Goal: Information Seeking & Learning: Learn about a topic

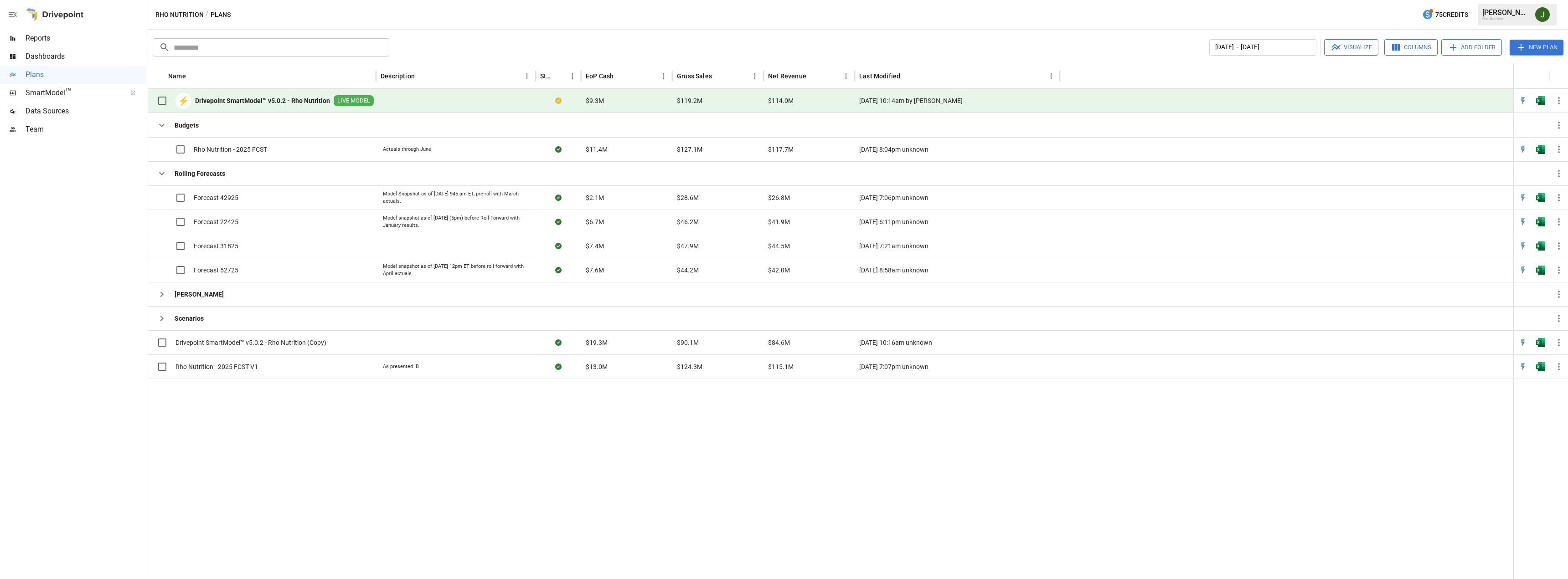
click at [47, 39] on span "Reports" at bounding box center [85, 38] width 120 height 11
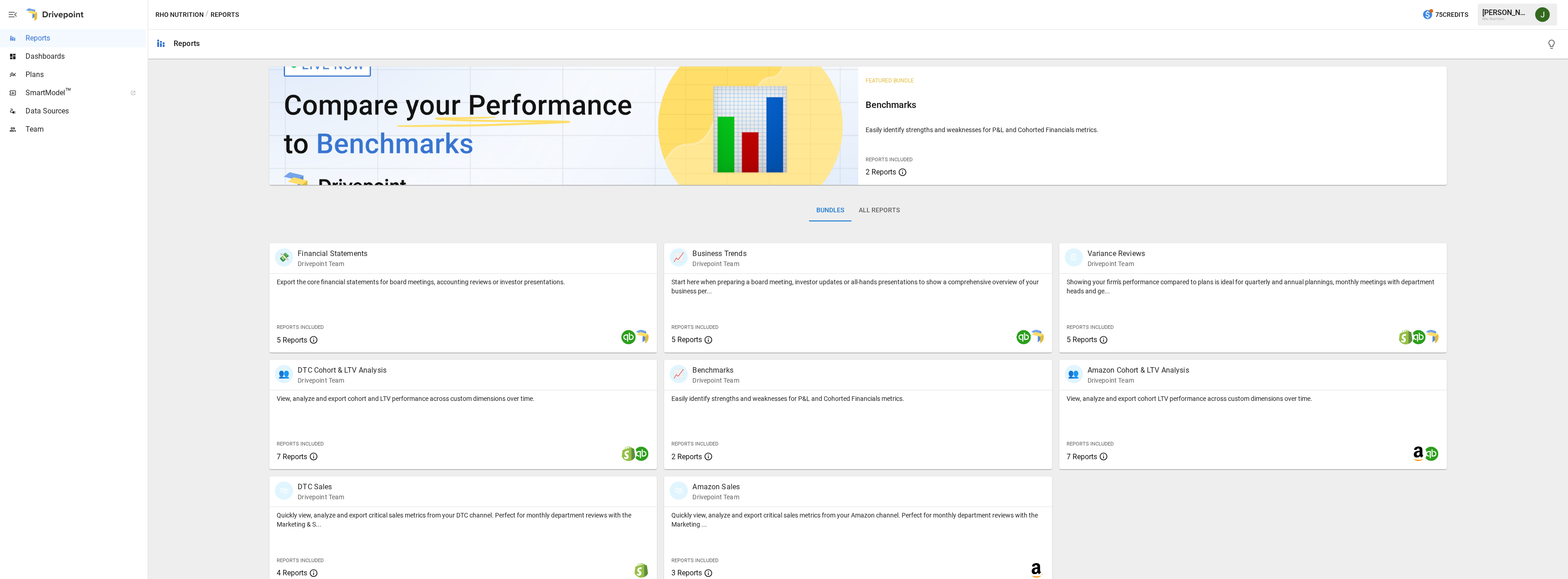
scroll to position [10, 0]
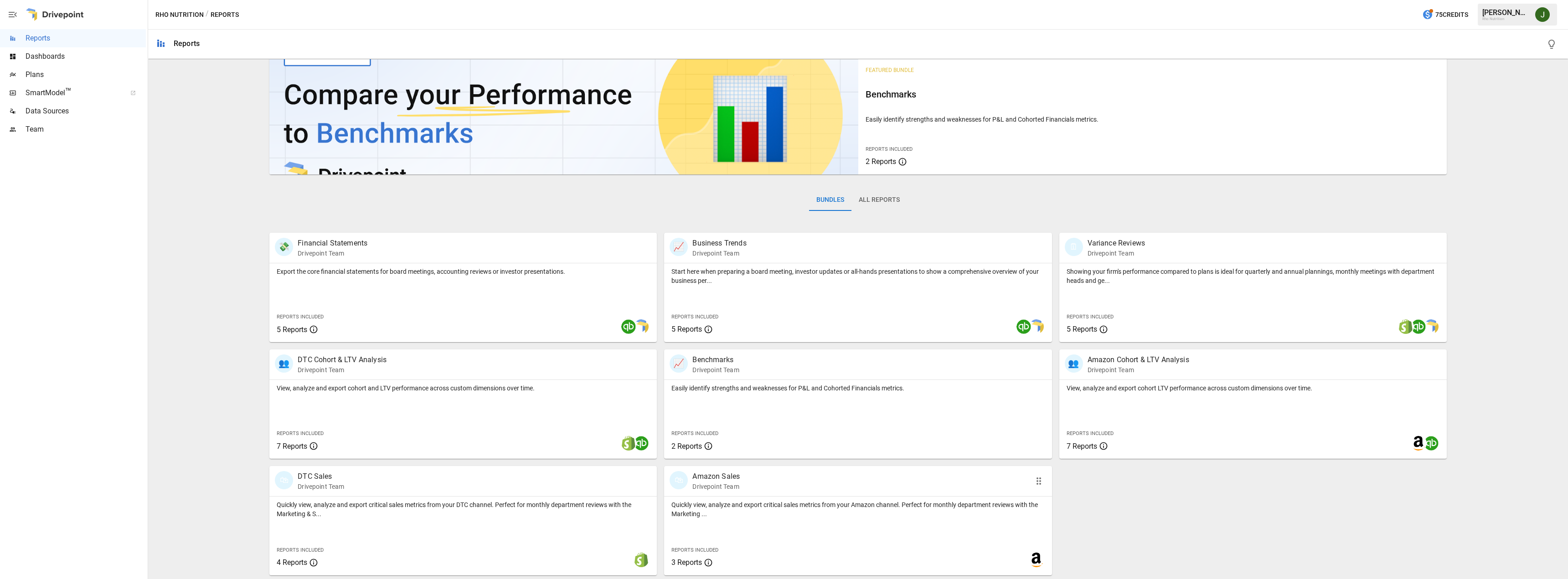
click at [719, 478] on p "Amazon Sales" at bounding box center [716, 477] width 47 height 11
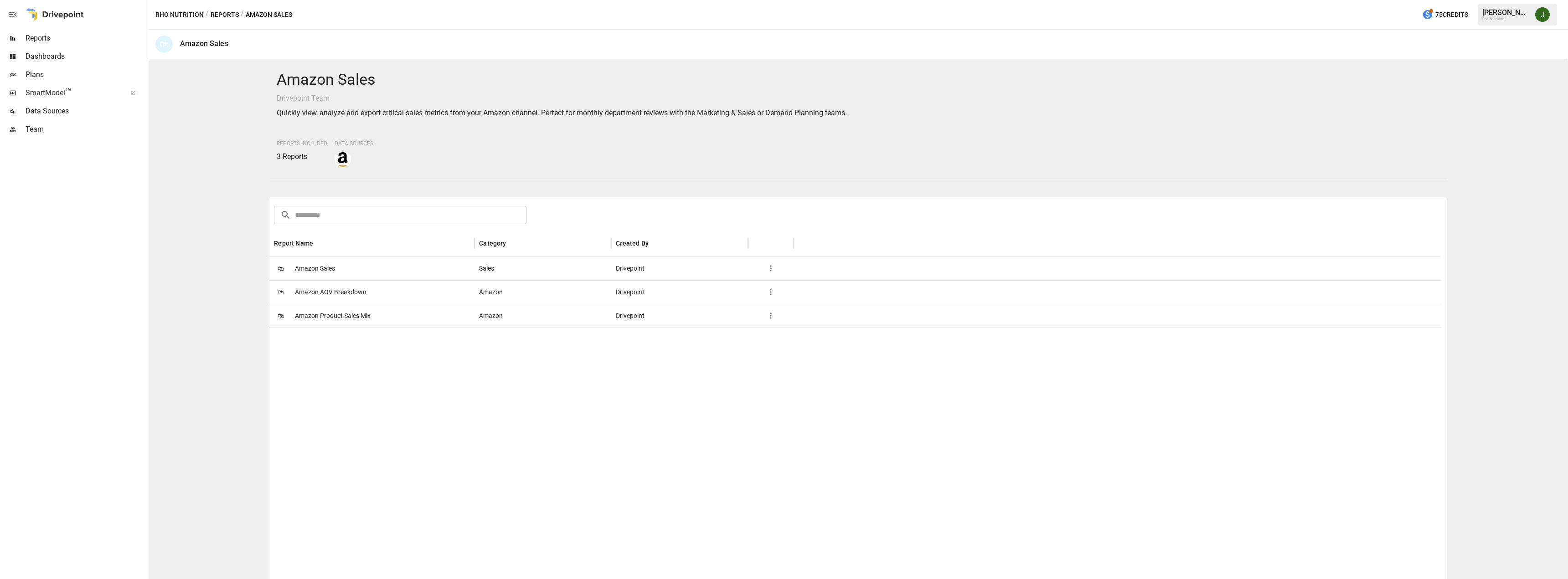
click at [320, 270] on span "Amazon Sales" at bounding box center [315, 269] width 40 height 23
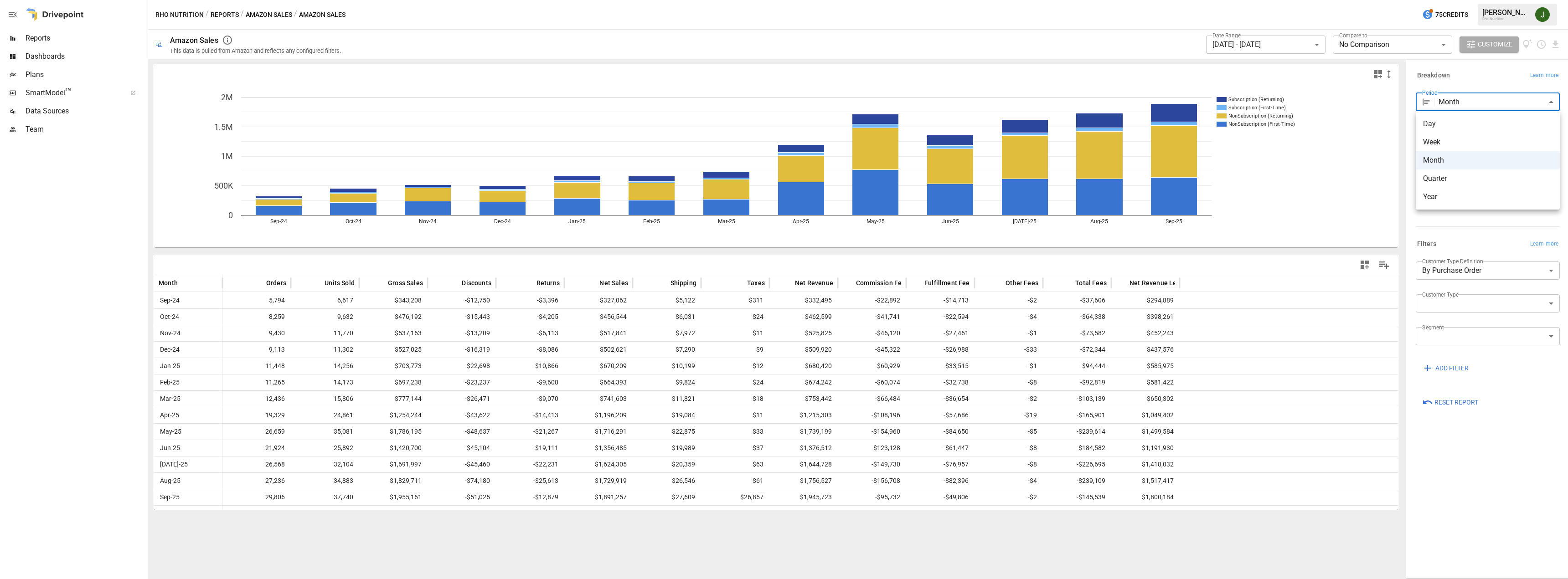
click at [1467, 0] on body "**********" at bounding box center [784, 0] width 1568 height 0
click at [1275, 42] on div at bounding box center [784, 289] width 1568 height 579
click at [1319, 0] on body "**********" at bounding box center [784, 0] width 1568 height 0
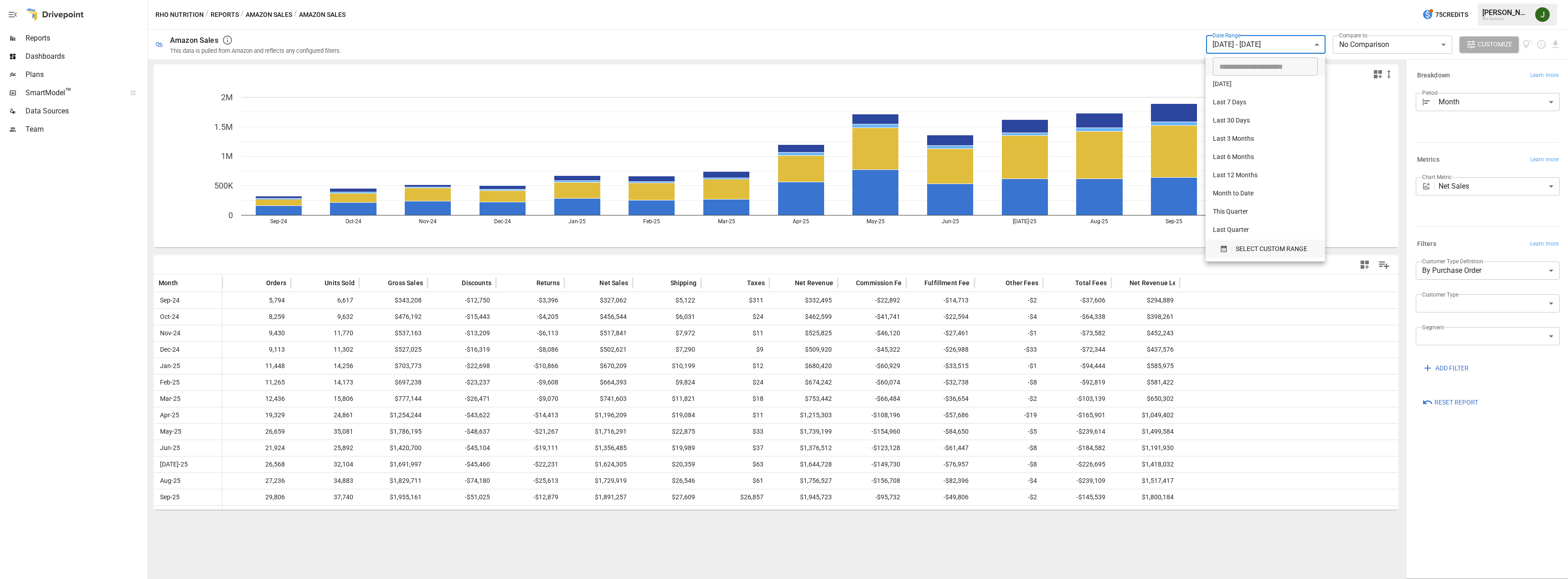
click at [1266, 250] on span "SELECT CUSTOM RANGE" at bounding box center [1271, 249] width 72 height 11
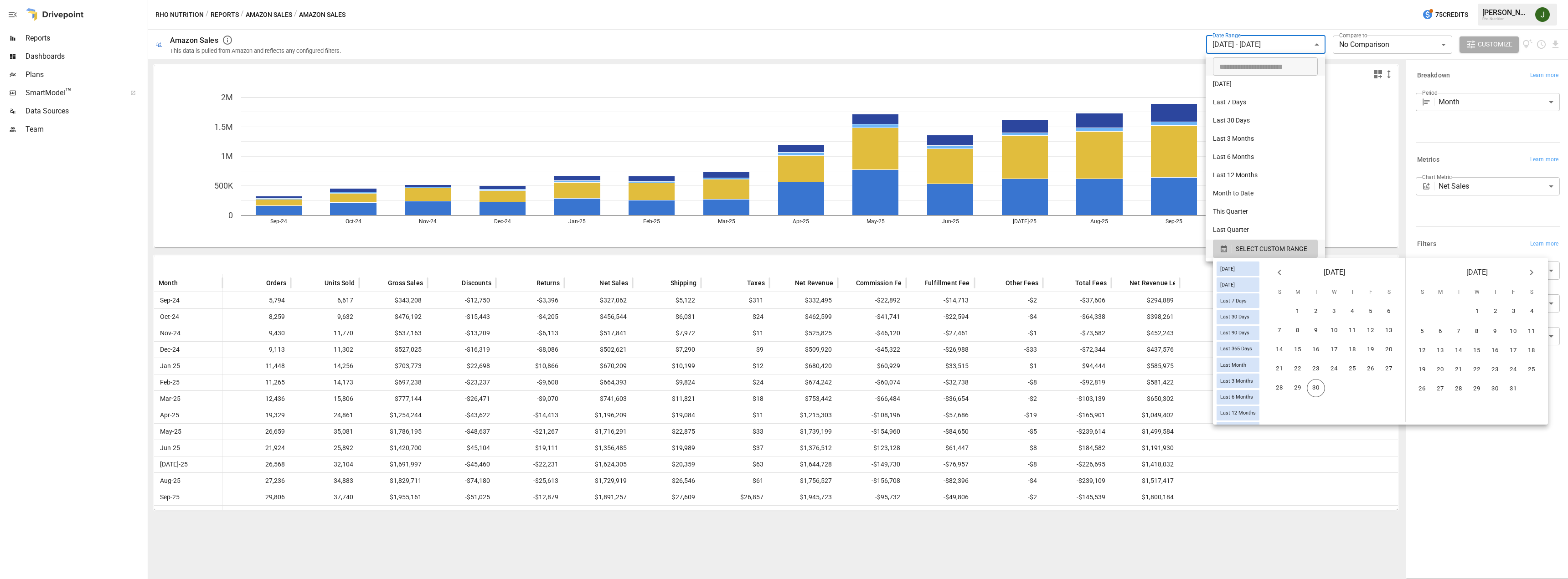
click at [1509, 446] on div at bounding box center [784, 289] width 1568 height 579
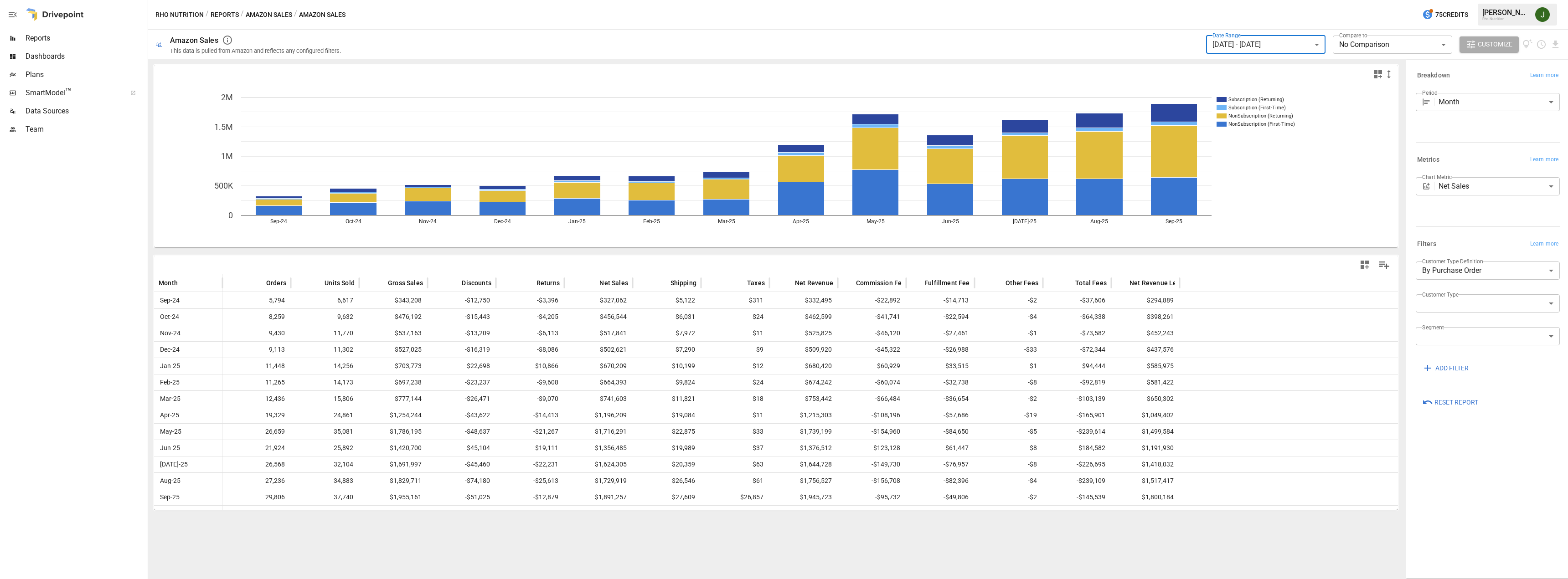
click at [1482, 0] on body "**********" at bounding box center [784, 0] width 1568 height 0
click at [1174, 280] on div at bounding box center [784, 289] width 1568 height 579
click at [1165, 283] on span "Net Revenue Less Fees" at bounding box center [1164, 283] width 70 height 9
drag, startPoint x: 1178, startPoint y: 283, endPoint x: 1201, endPoint y: 284, distance: 23.0
click at [1201, 284] on div at bounding box center [1203, 283] width 4 height 18
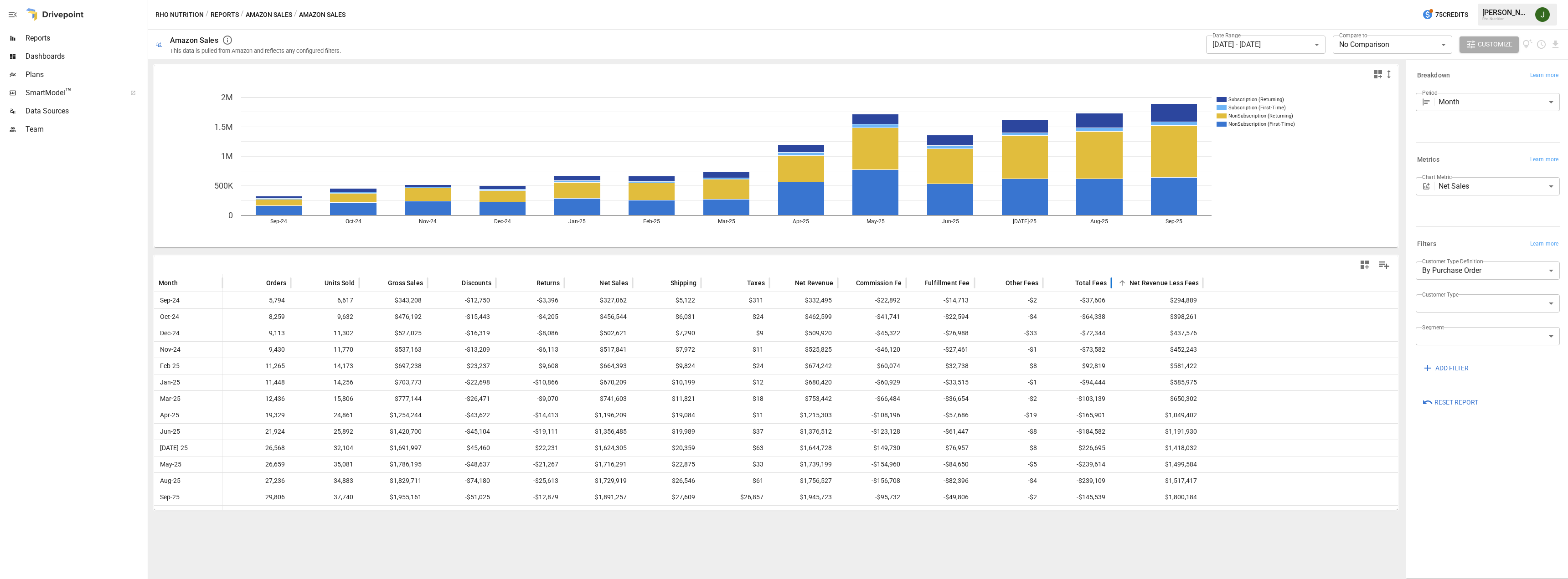
click at [43, 36] on span "Reports" at bounding box center [85, 38] width 120 height 11
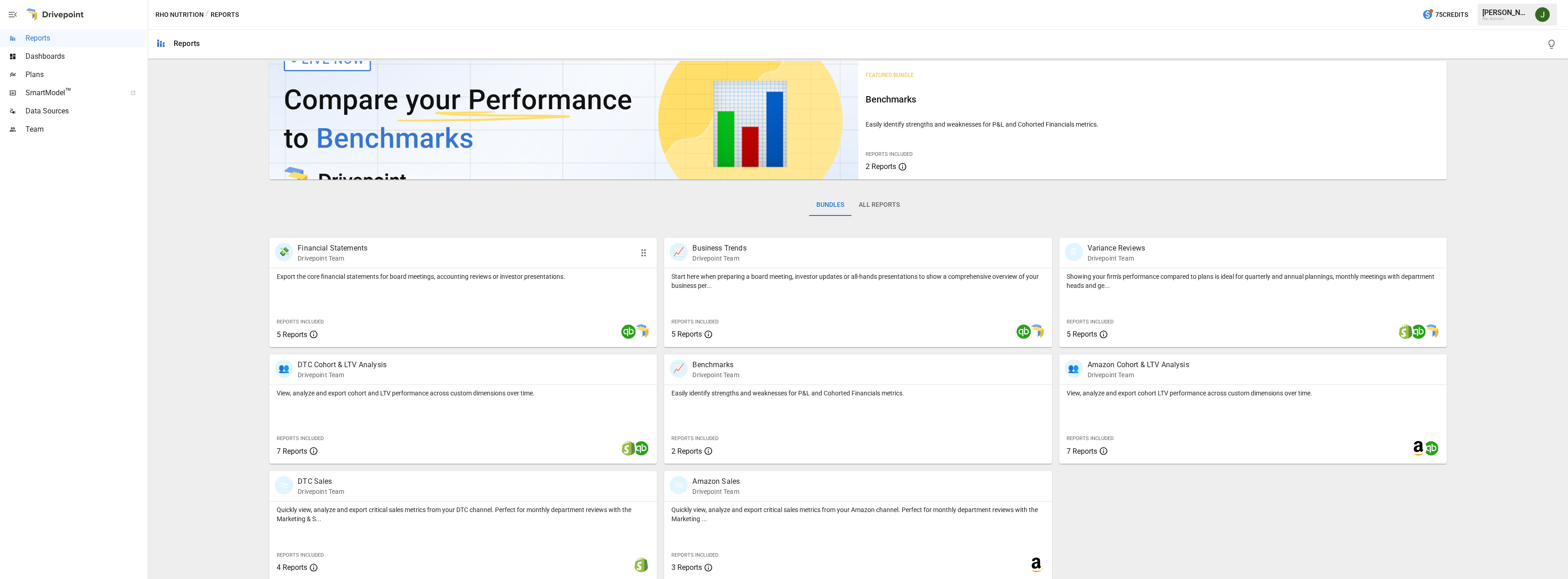
scroll to position [10, 0]
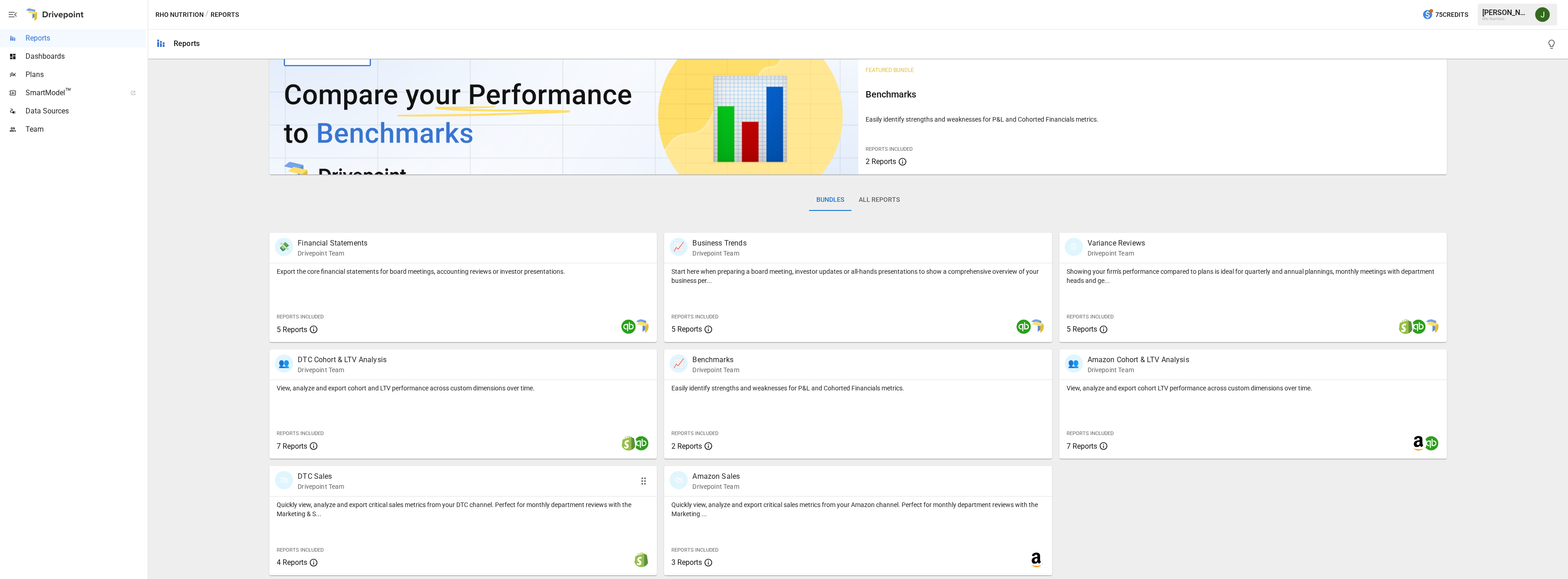
click at [311, 481] on p "DTC Sales" at bounding box center [321, 477] width 46 height 11
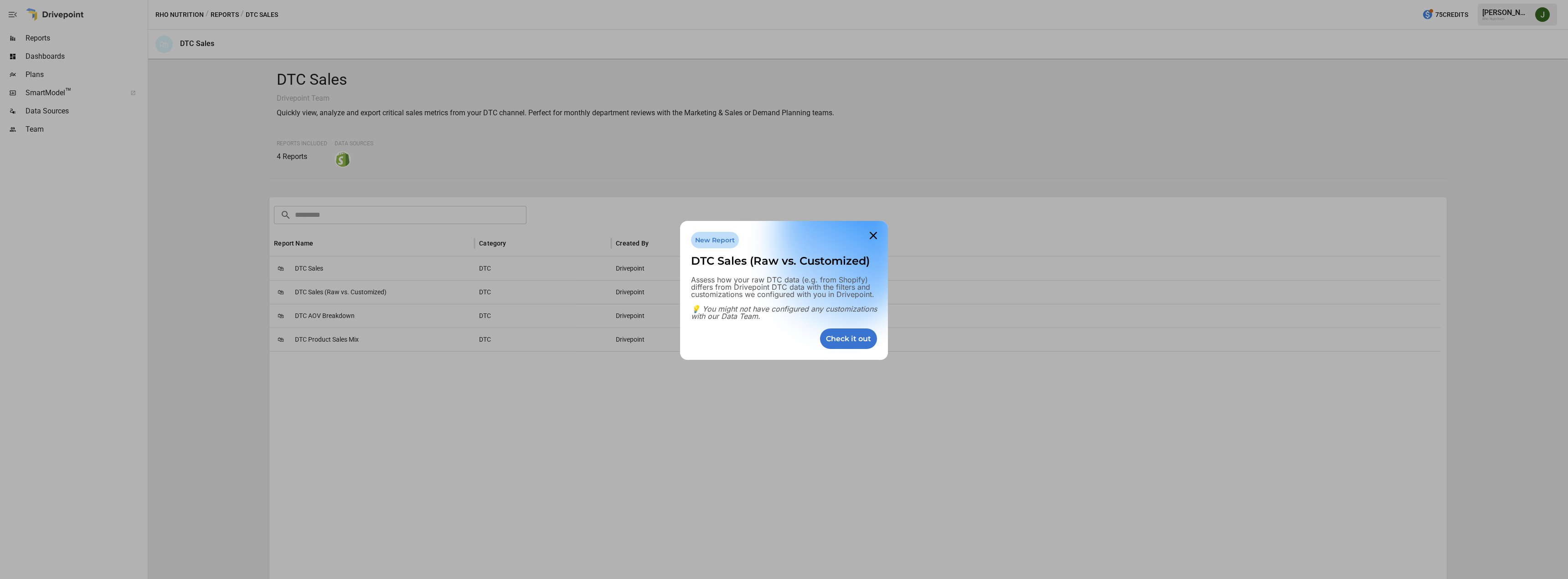
click at [307, 269] on div at bounding box center [784, 289] width 1568 height 579
click at [878, 232] on icon at bounding box center [873, 236] width 19 height 18
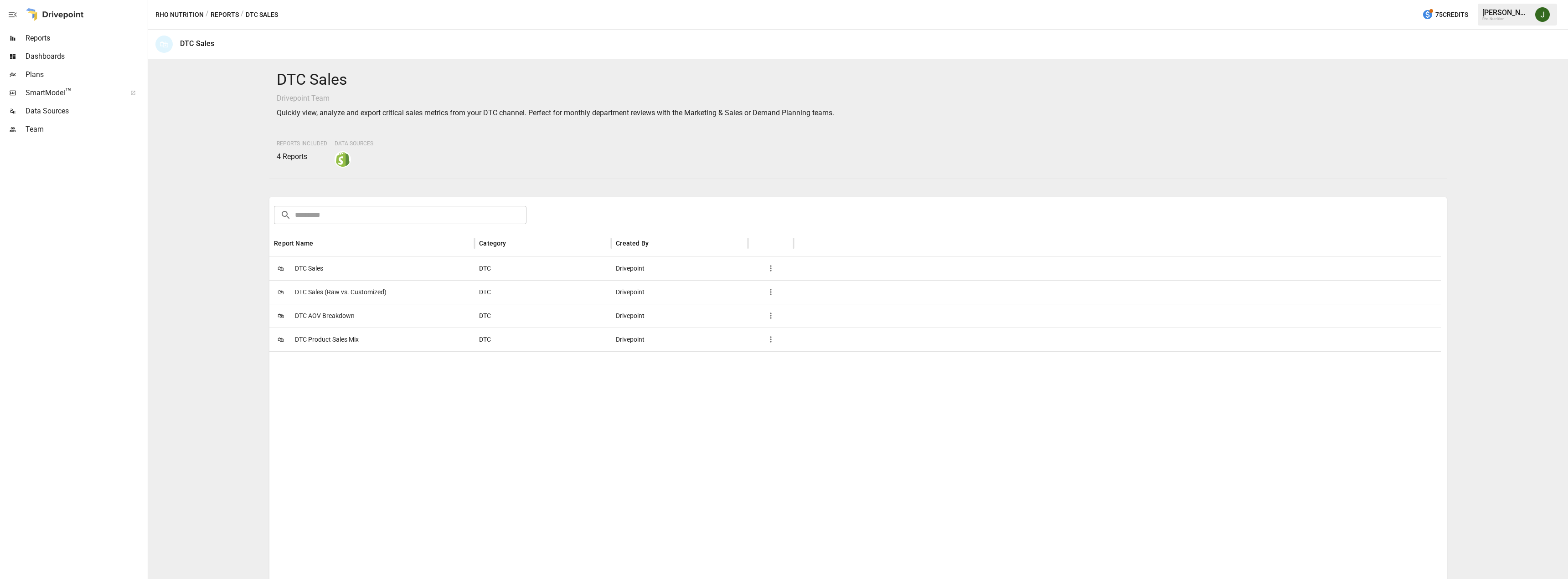
click at [299, 271] on span "DTC Sales" at bounding box center [309, 269] width 28 height 23
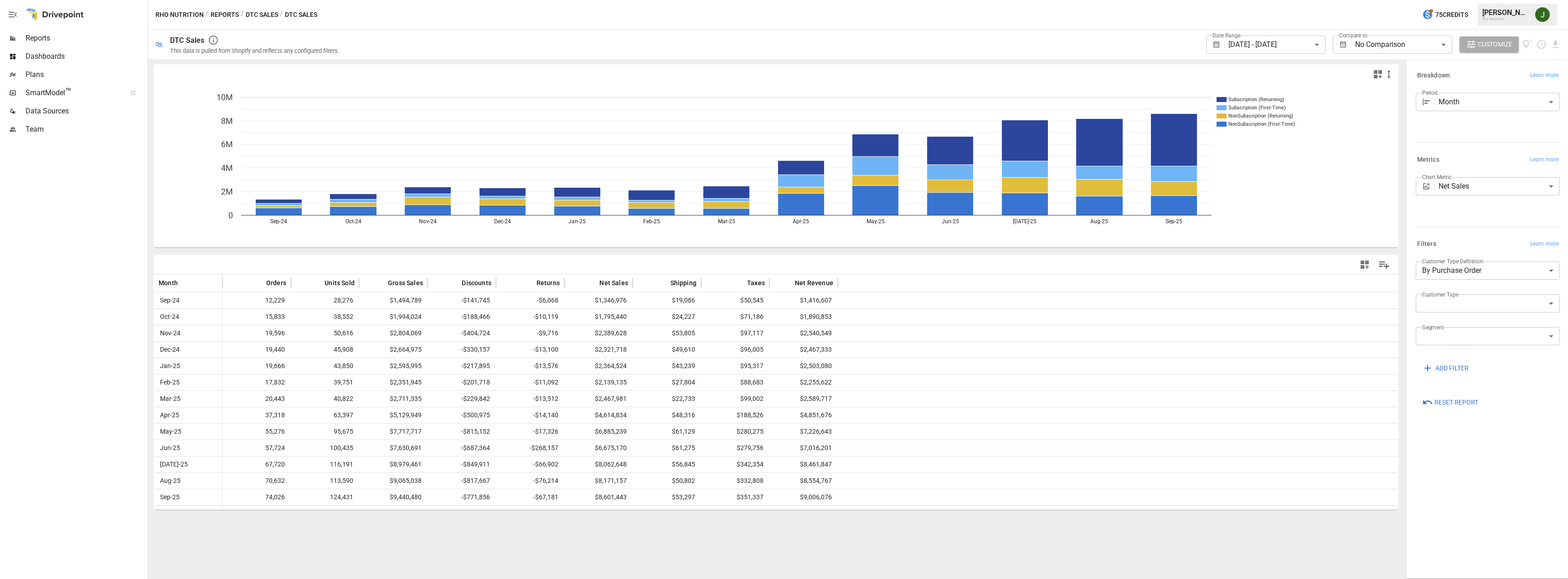
click at [47, 34] on span "Reports" at bounding box center [85, 38] width 120 height 11
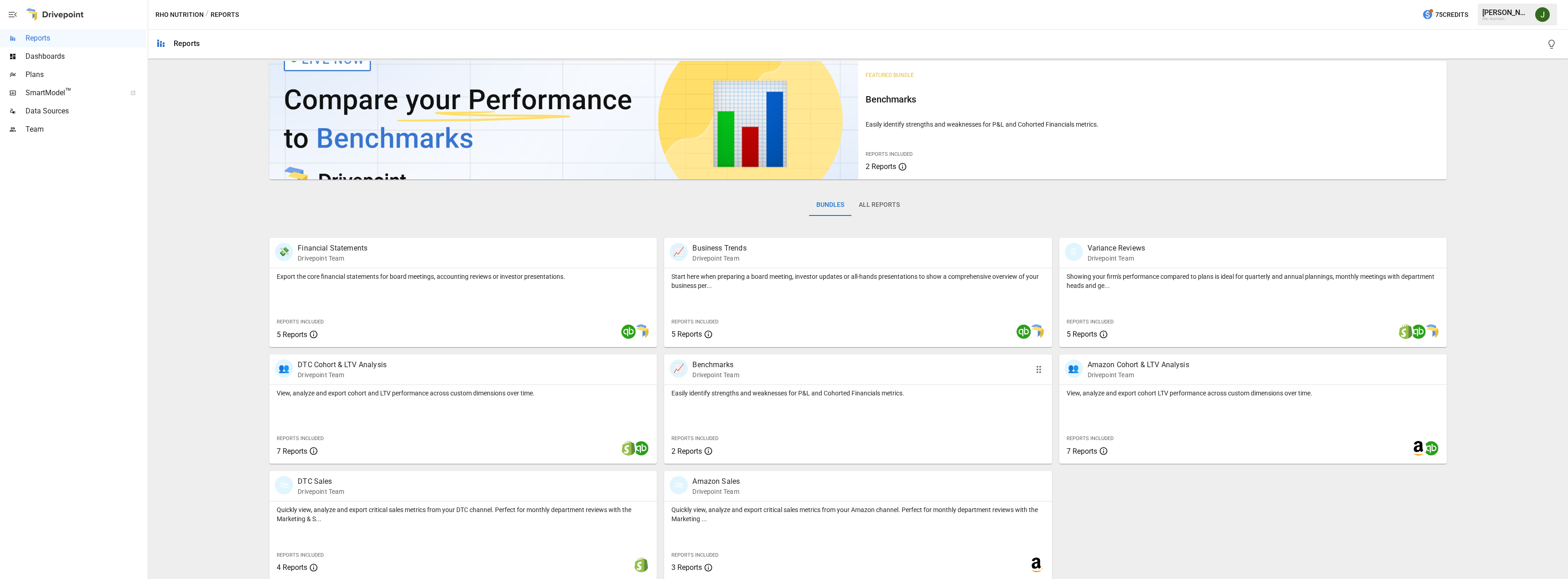
scroll to position [10, 0]
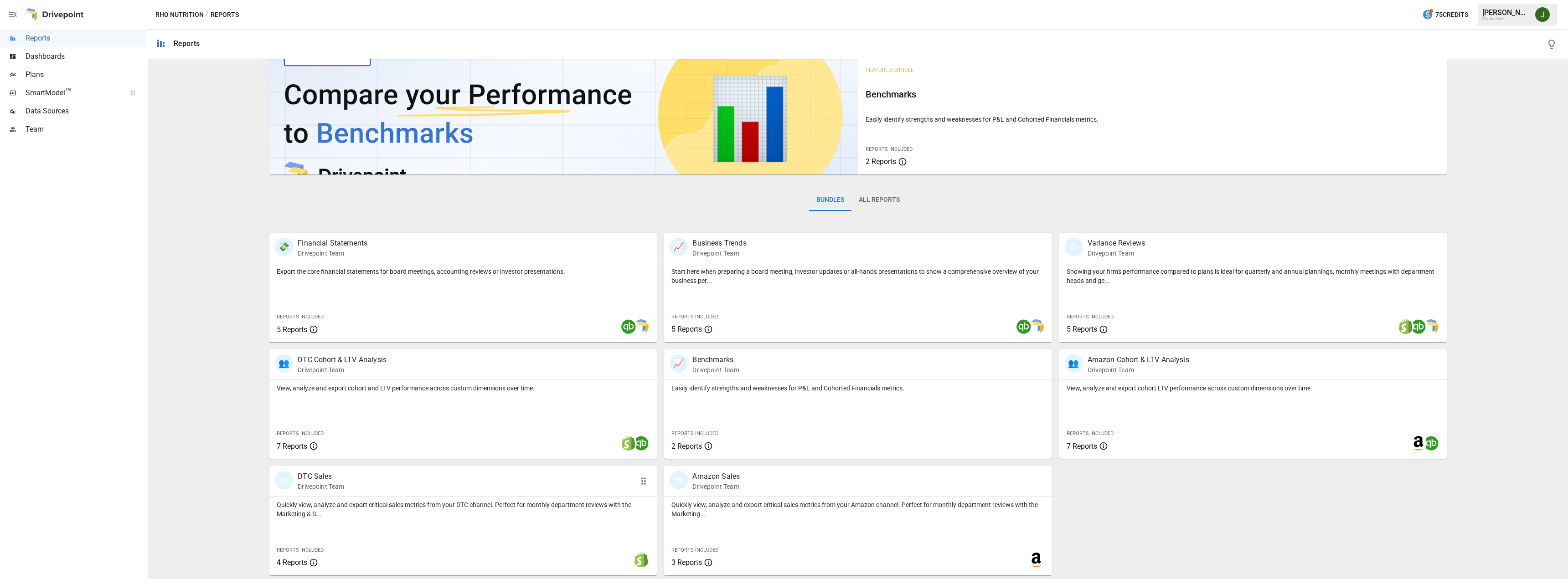
click at [301, 472] on p "DTC Sales" at bounding box center [321, 477] width 46 height 11
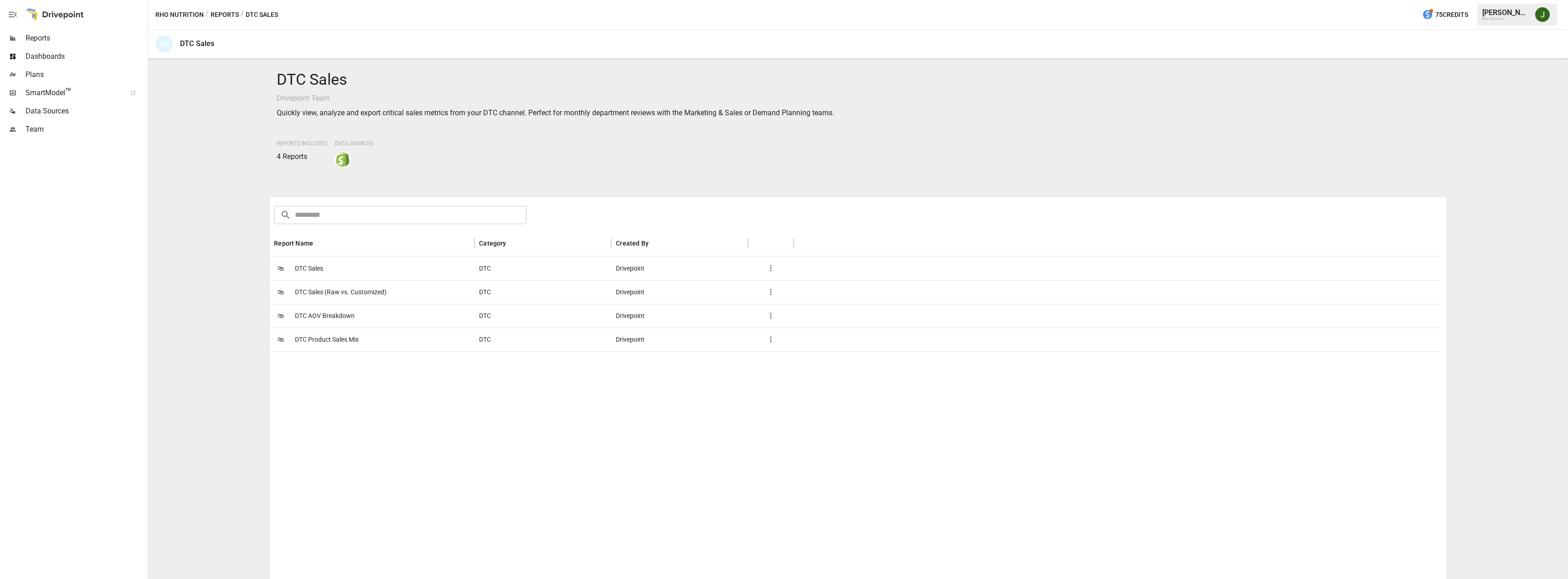
click at [301, 472] on div at bounding box center [855, 529] width 1171 height 355
click at [369, 295] on span "DTC Sales (Raw vs. Customized)" at bounding box center [340, 292] width 92 height 23
